Goal: Information Seeking & Learning: Learn about a topic

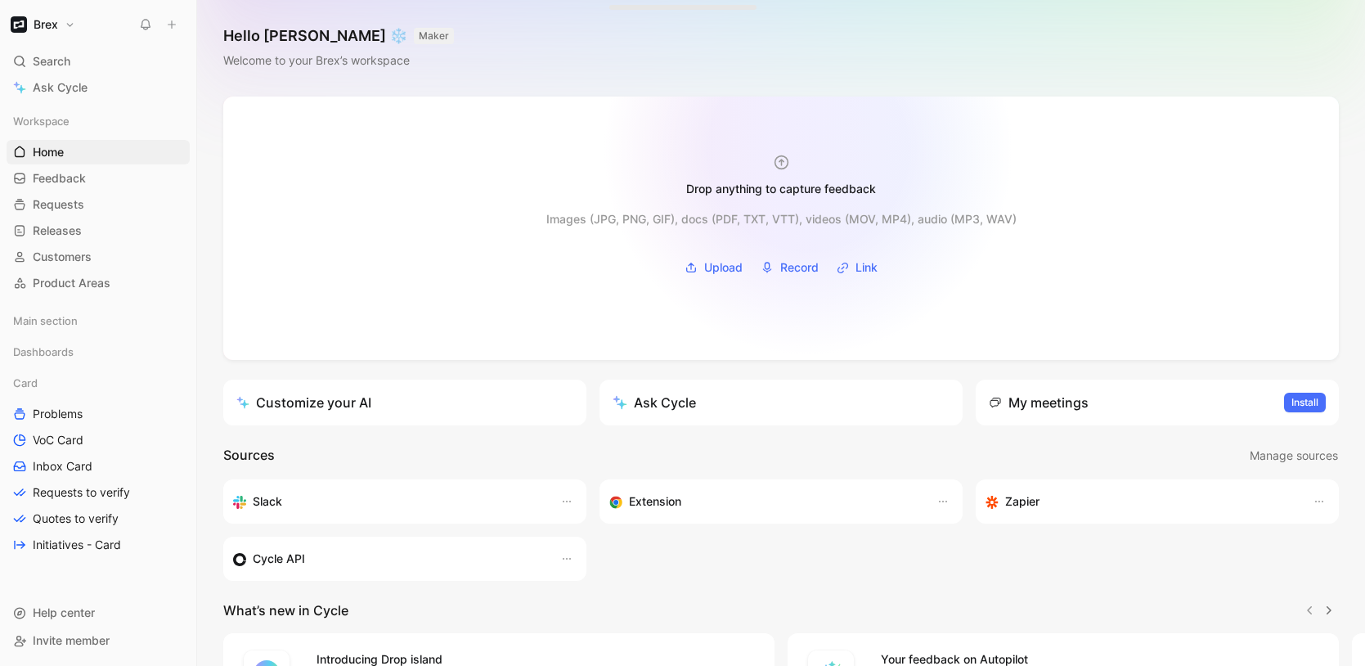
scroll to position [196, 0]
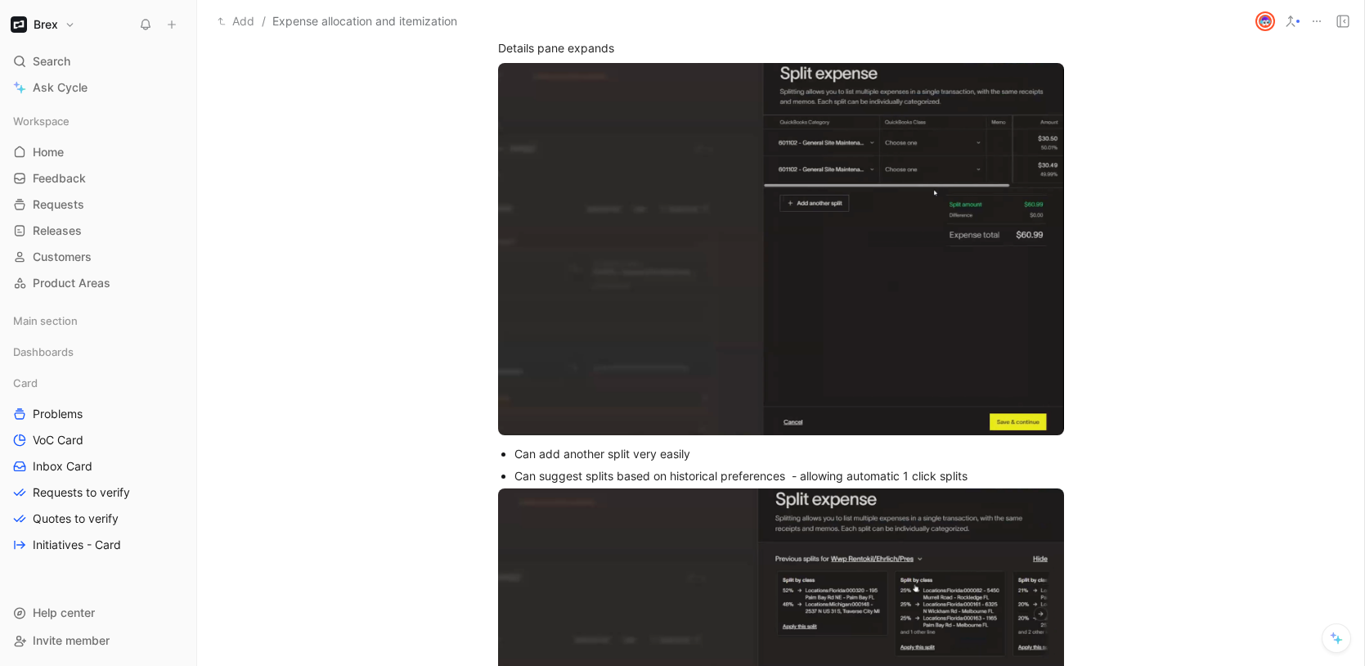
scroll to position [6908, 0]
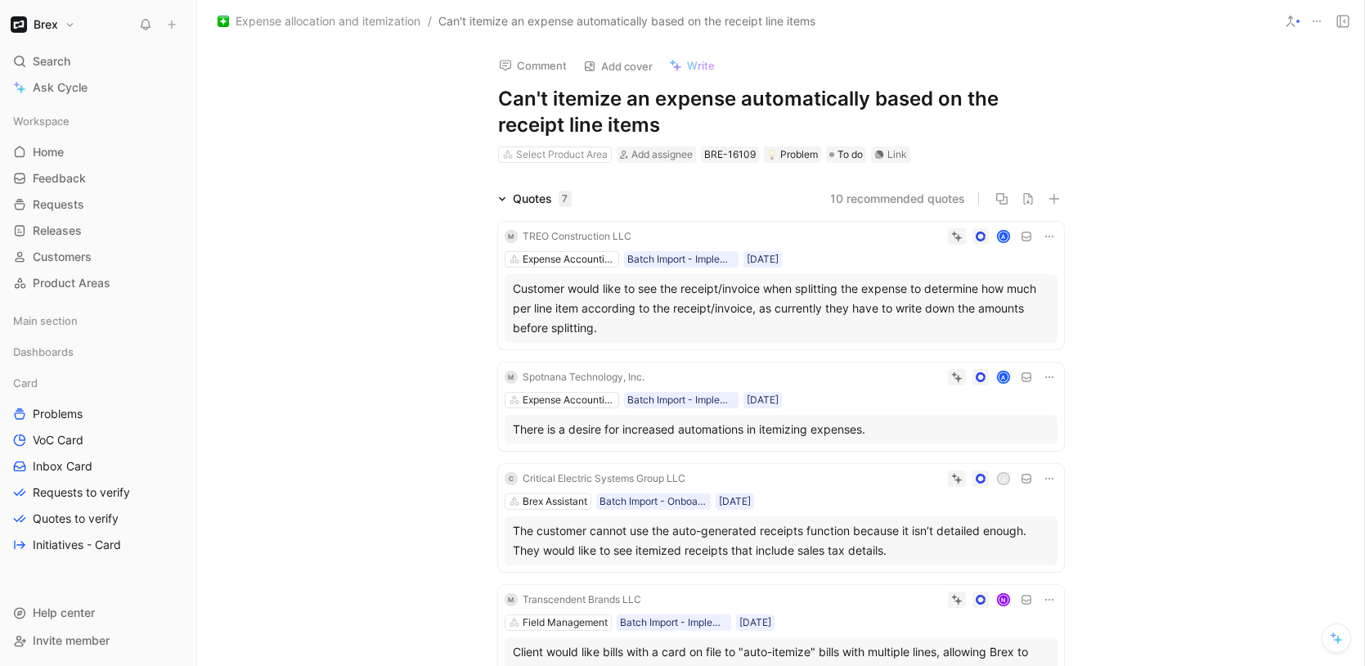
click at [370, 24] on span "Expense allocation and itemization" at bounding box center [328, 21] width 185 height 20
click at [377, 24] on span "Expense allocation and itemization" at bounding box center [328, 21] width 185 height 20
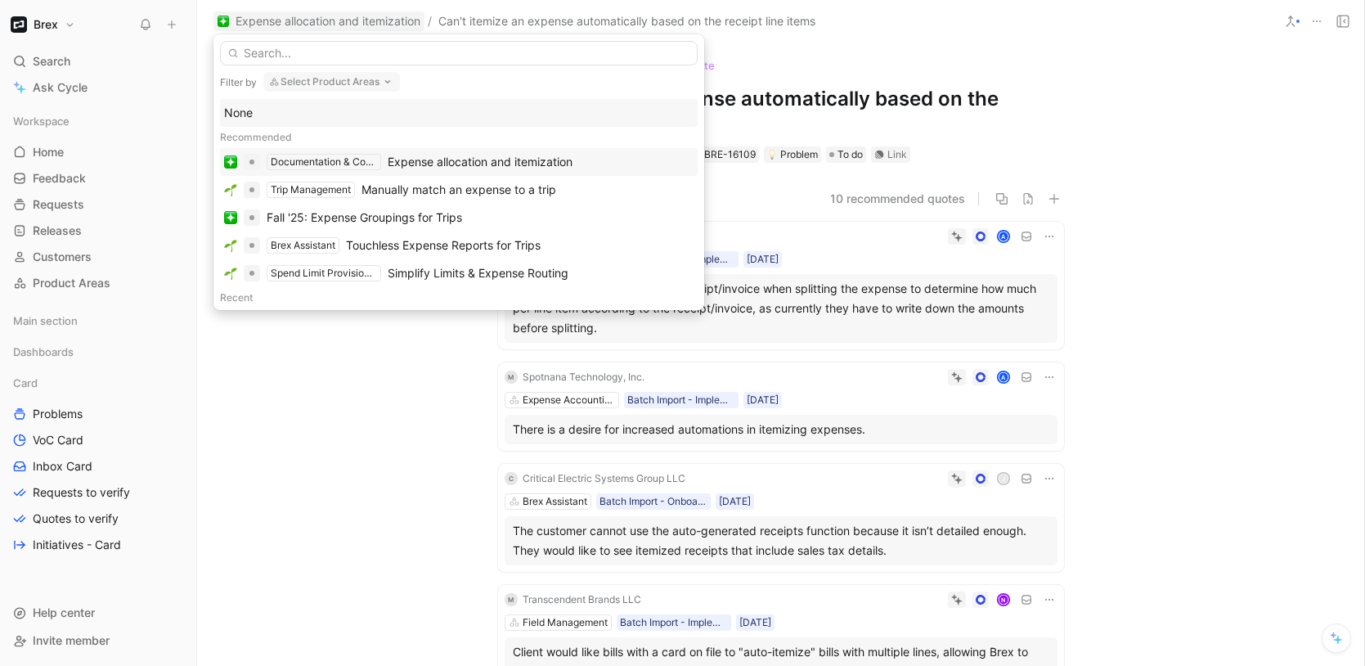
click at [456, 162] on div "Expense allocation and itemization" at bounding box center [480, 162] width 185 height 20
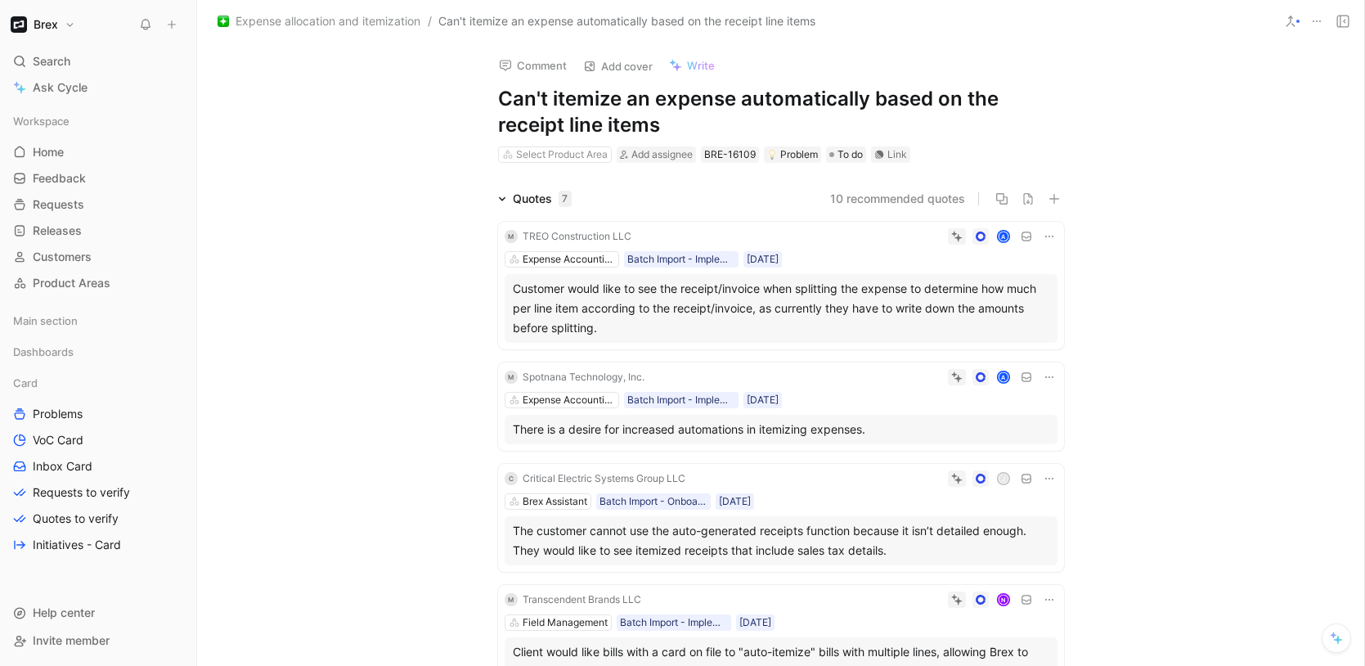
click at [372, 17] on span "Expense allocation and itemization" at bounding box center [328, 21] width 185 height 20
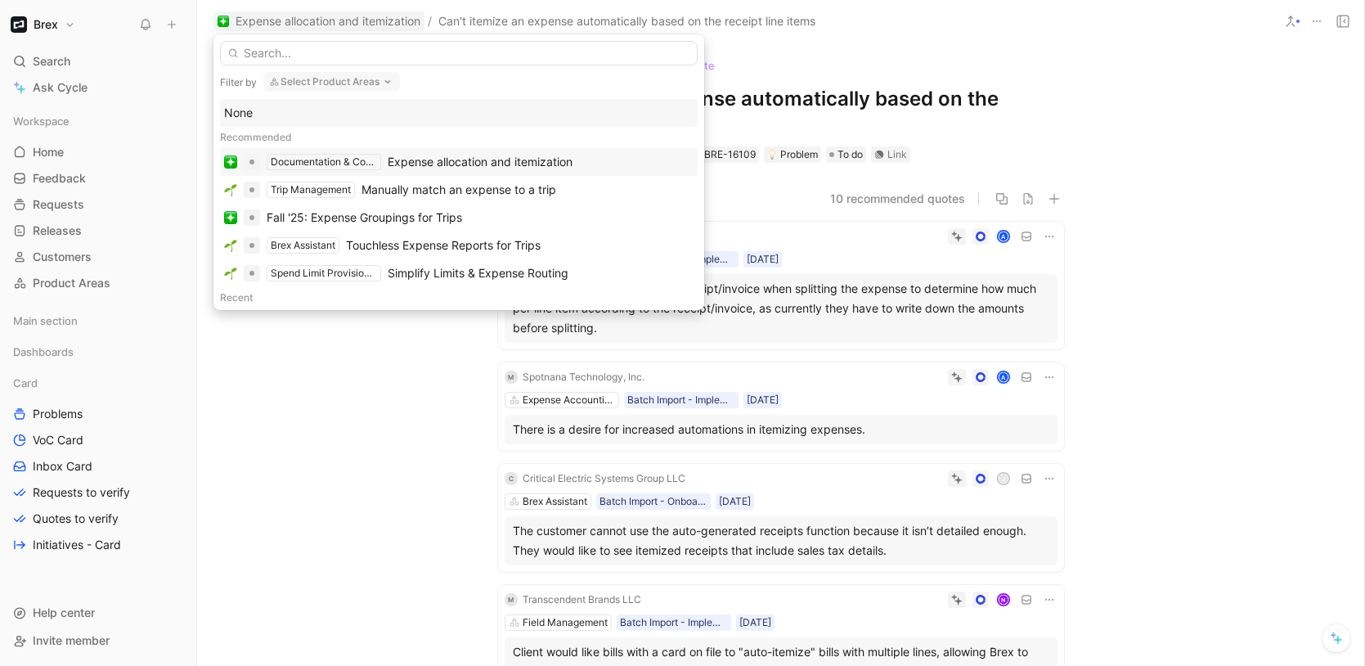
click at [469, 163] on div "Expense allocation and itemization" at bounding box center [480, 162] width 185 height 20
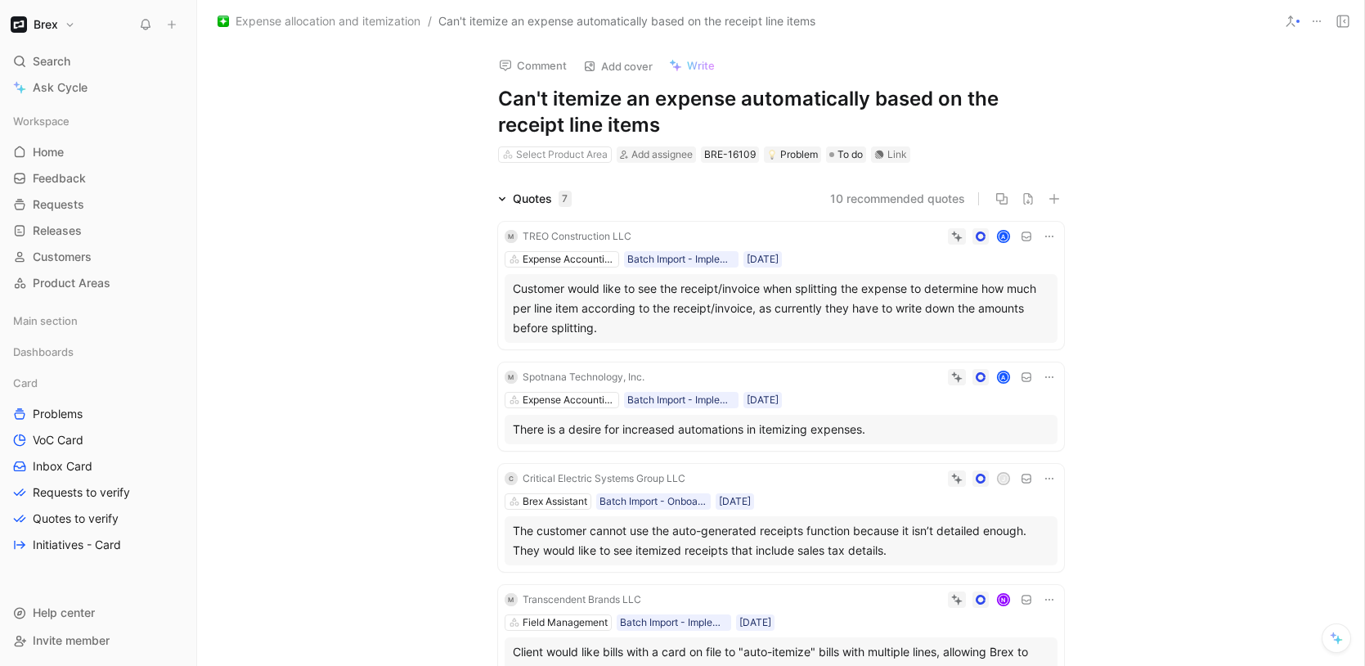
click at [339, 25] on span "Expense allocation and itemization" at bounding box center [328, 21] width 185 height 20
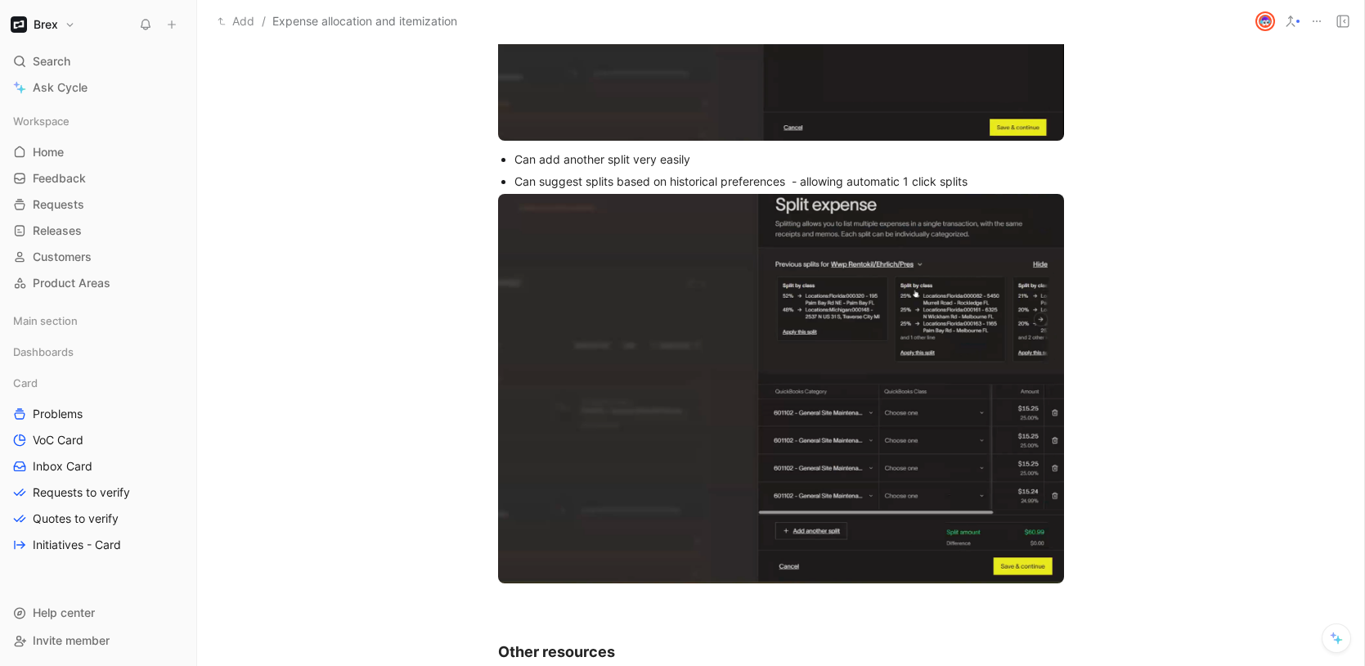
scroll to position [7353, 0]
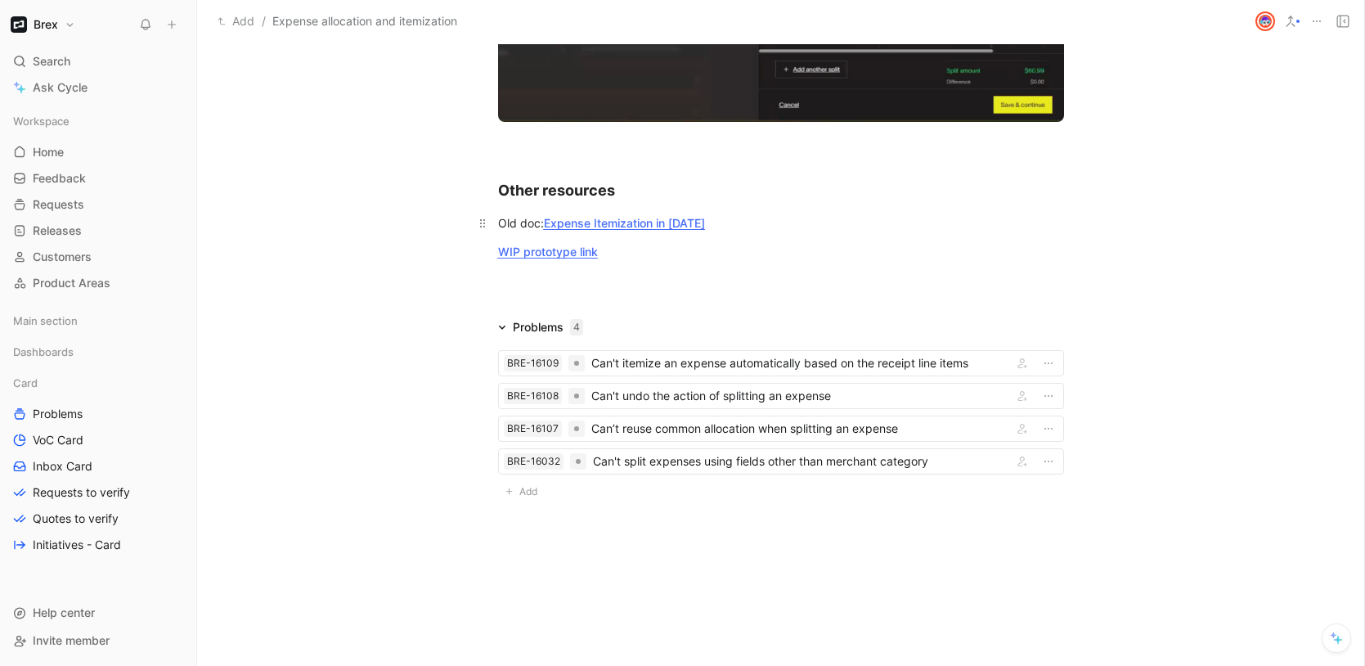
click at [647, 222] on span "Expense Itemization in [DATE]" at bounding box center [624, 223] width 161 height 14
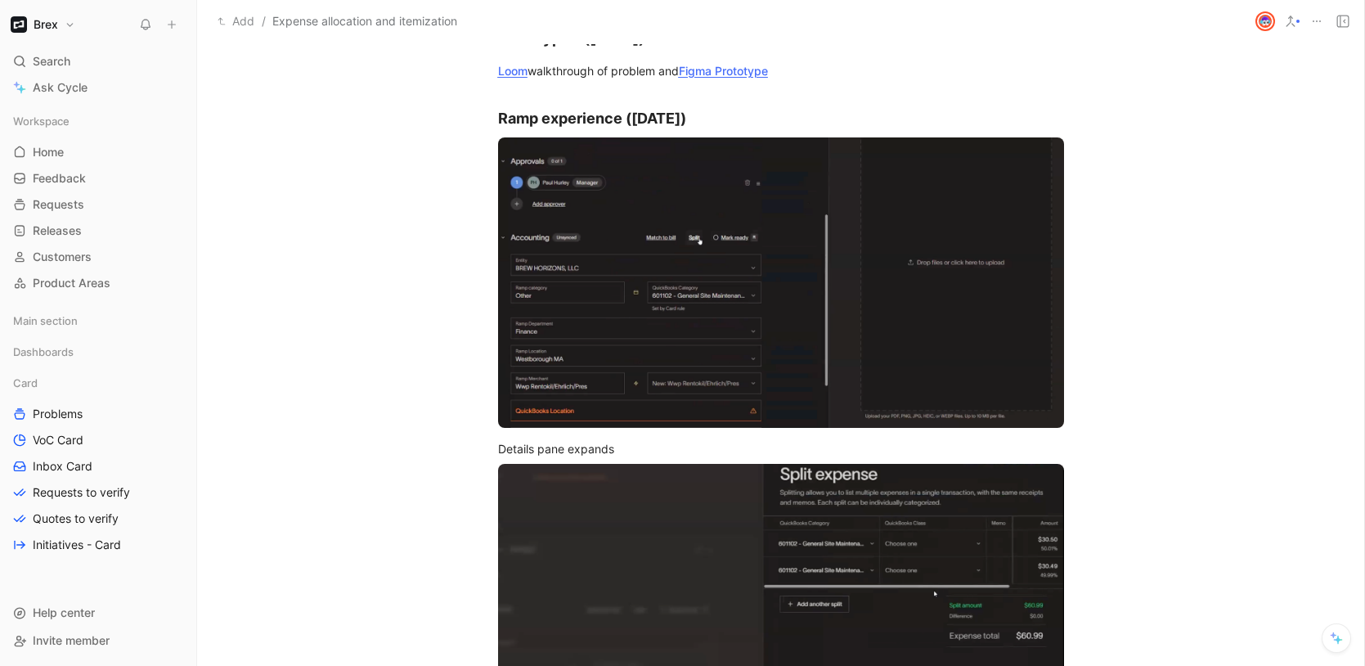
scroll to position [6077, 0]
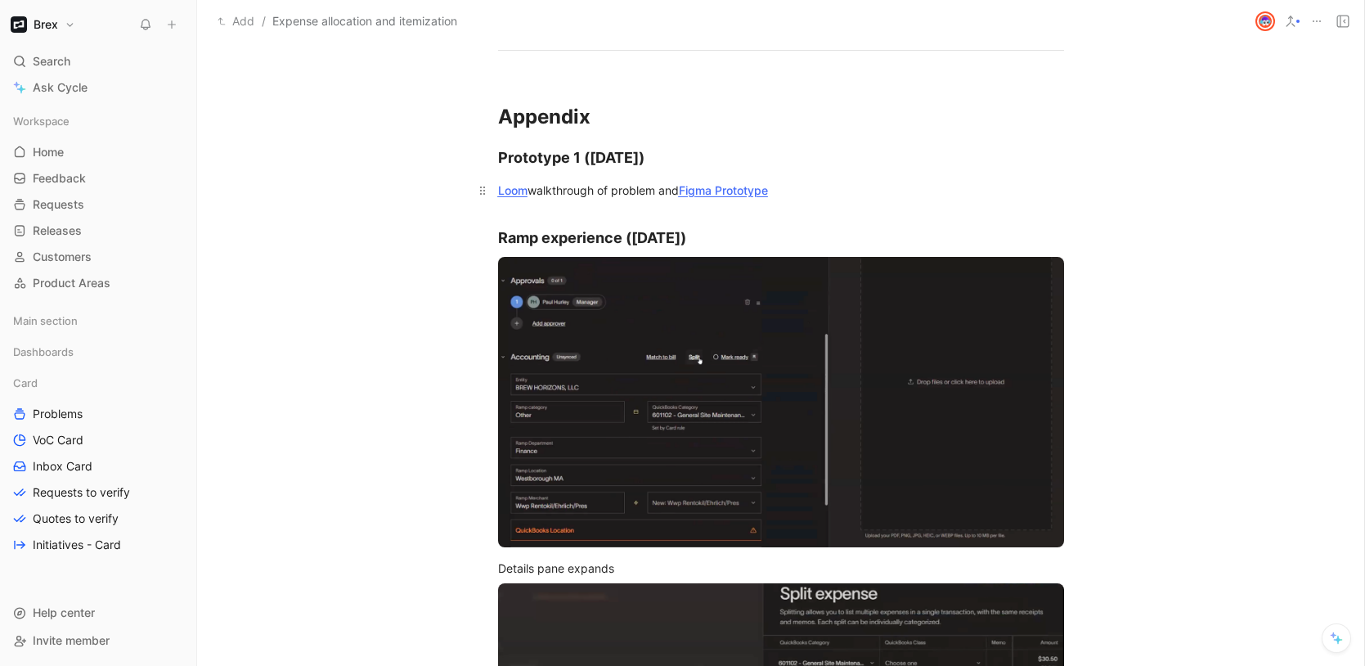
click at [551, 187] on span "walkthrough of problem and" at bounding box center [603, 190] width 151 height 14
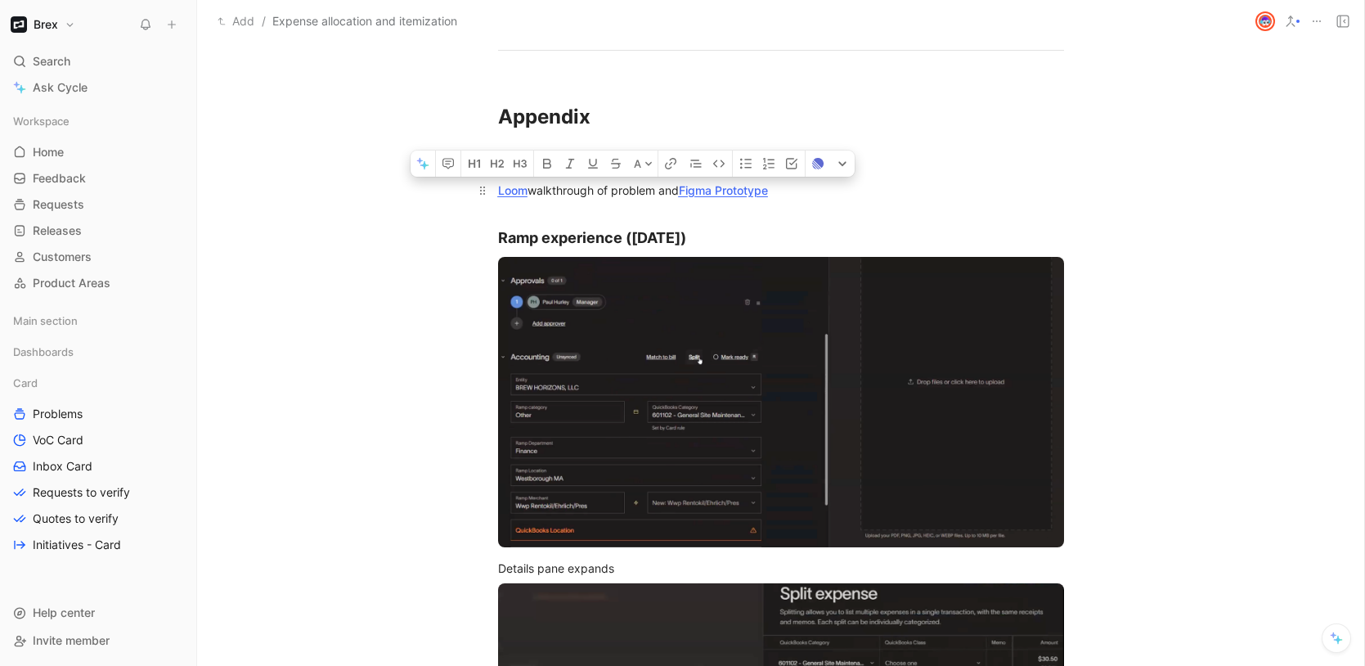
click at [628, 190] on span "walkthrough of problem and" at bounding box center [603, 190] width 151 height 14
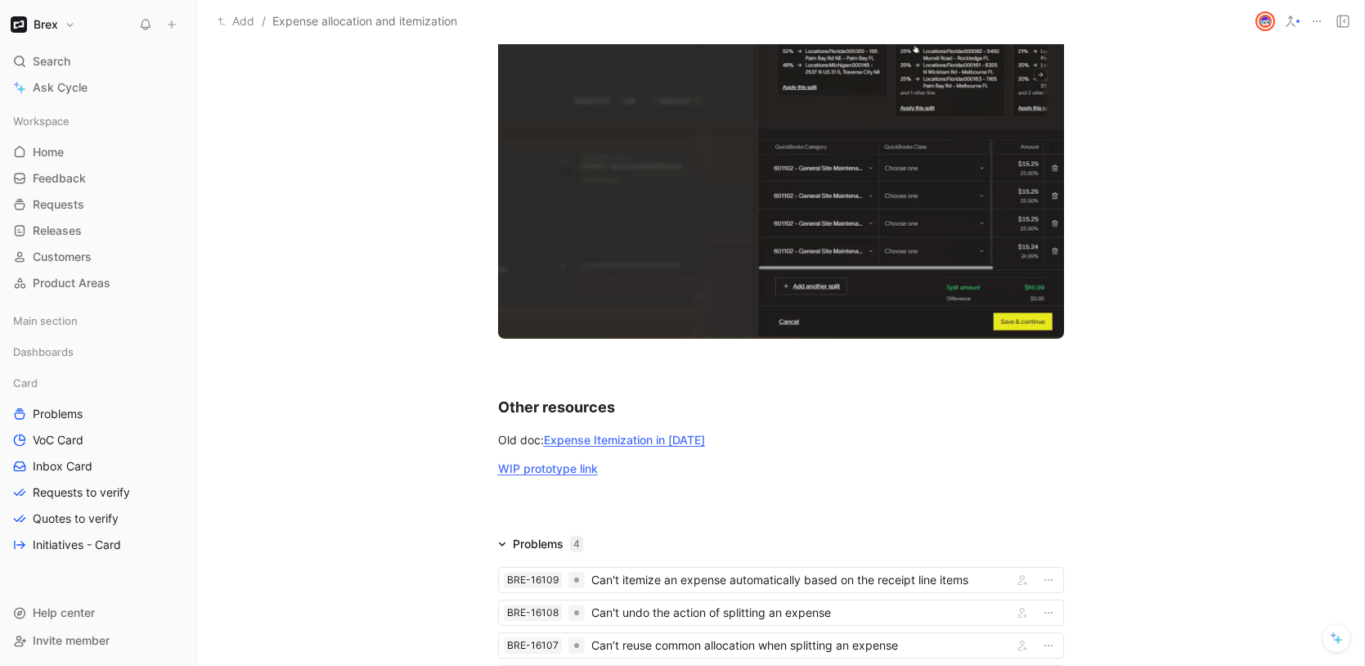
scroll to position [7148, 0]
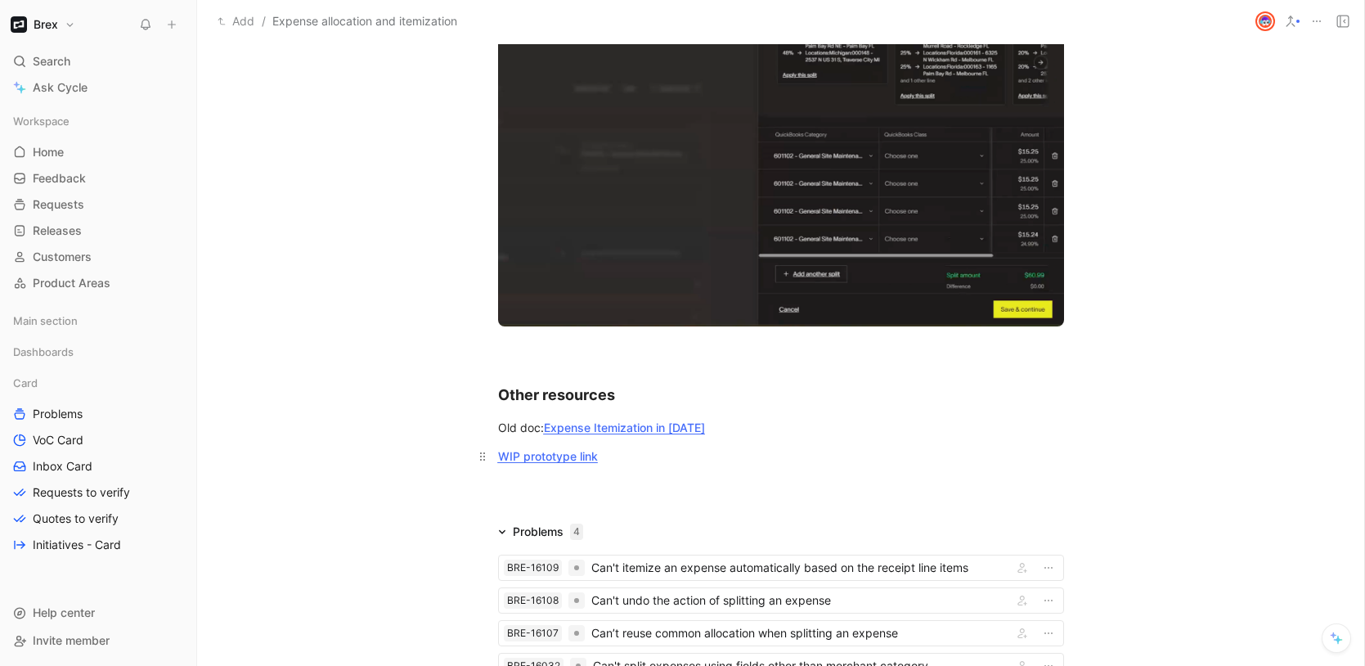
click at [541, 454] on span "WIP prototype link" at bounding box center [548, 456] width 100 height 14
